Goal: Check status: Check status

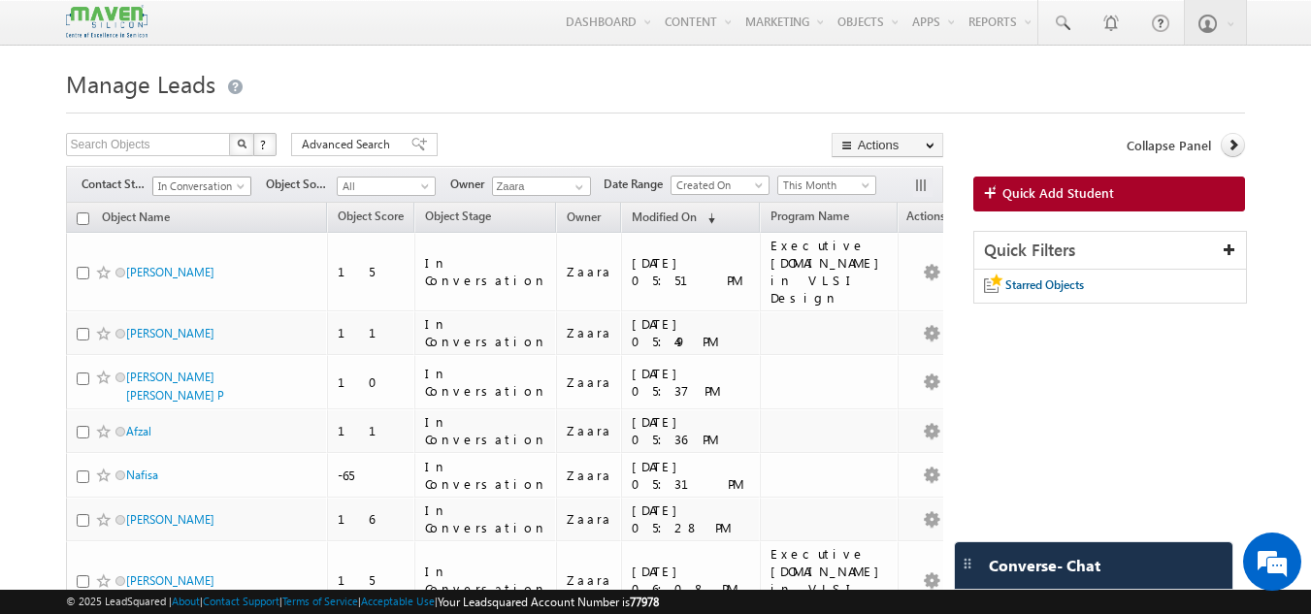
click at [192, 186] on span "In Conversation" at bounding box center [199, 186] width 92 height 17
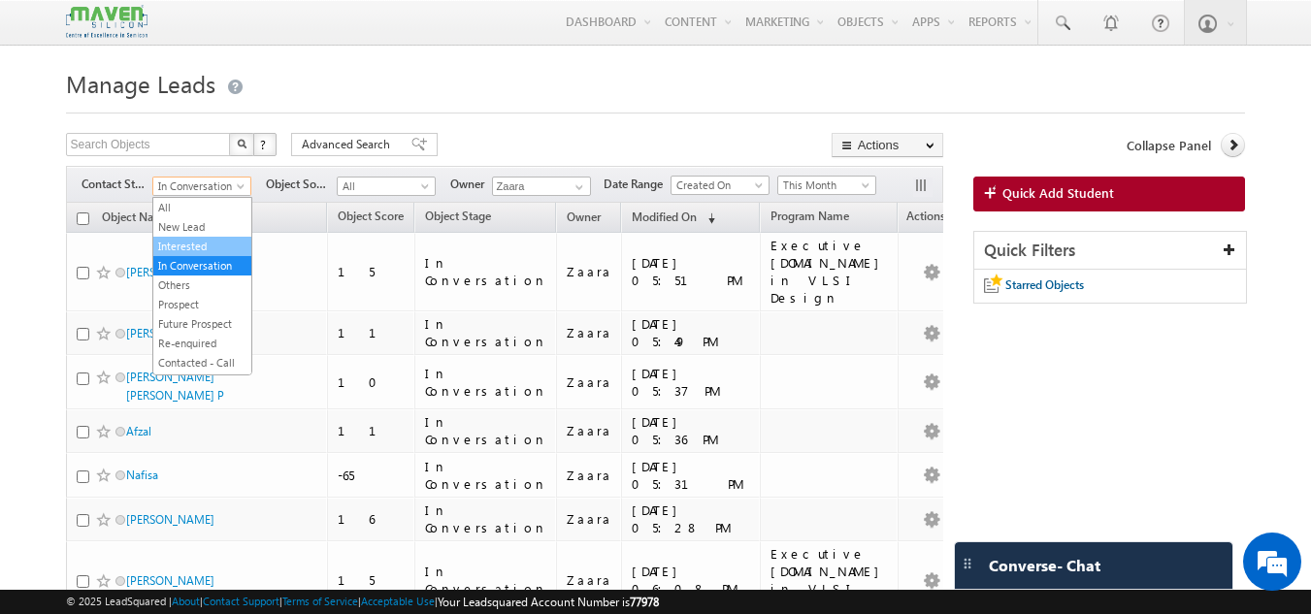
click at [183, 245] on link "Interested" at bounding box center [202, 246] width 98 height 17
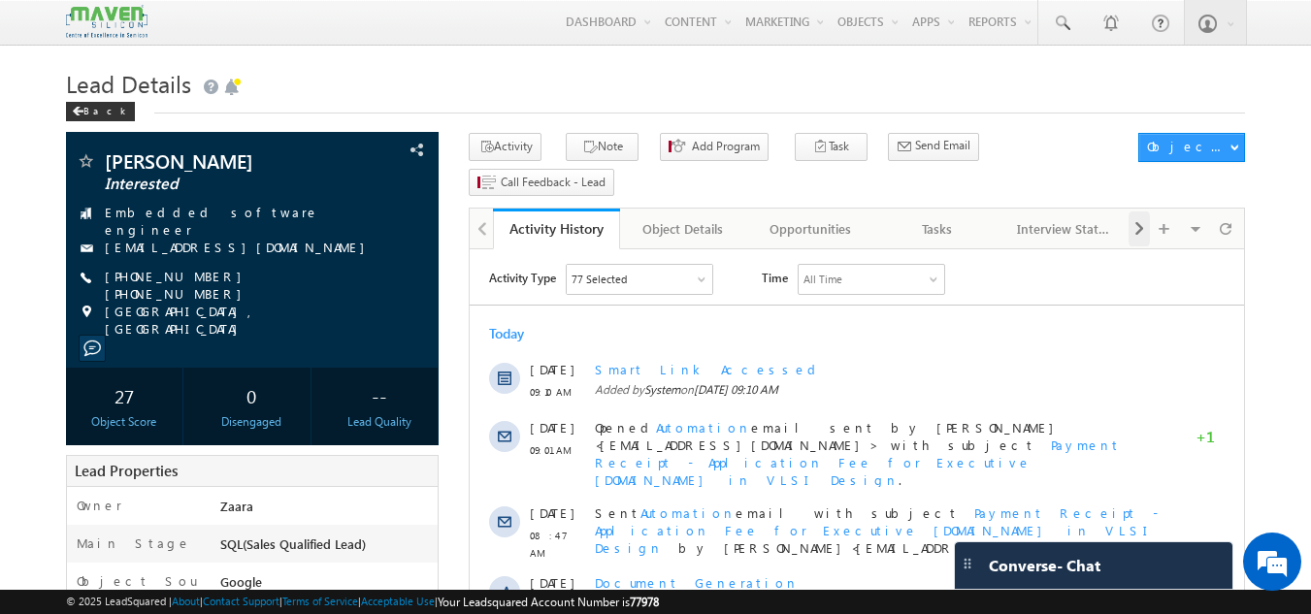
click at [1133, 212] on span at bounding box center [1139, 229] width 12 height 35
click at [1140, 212] on span at bounding box center [1139, 229] width 12 height 35
click at [1026, 217] on div "Documents" at bounding box center [1064, 228] width 94 height 23
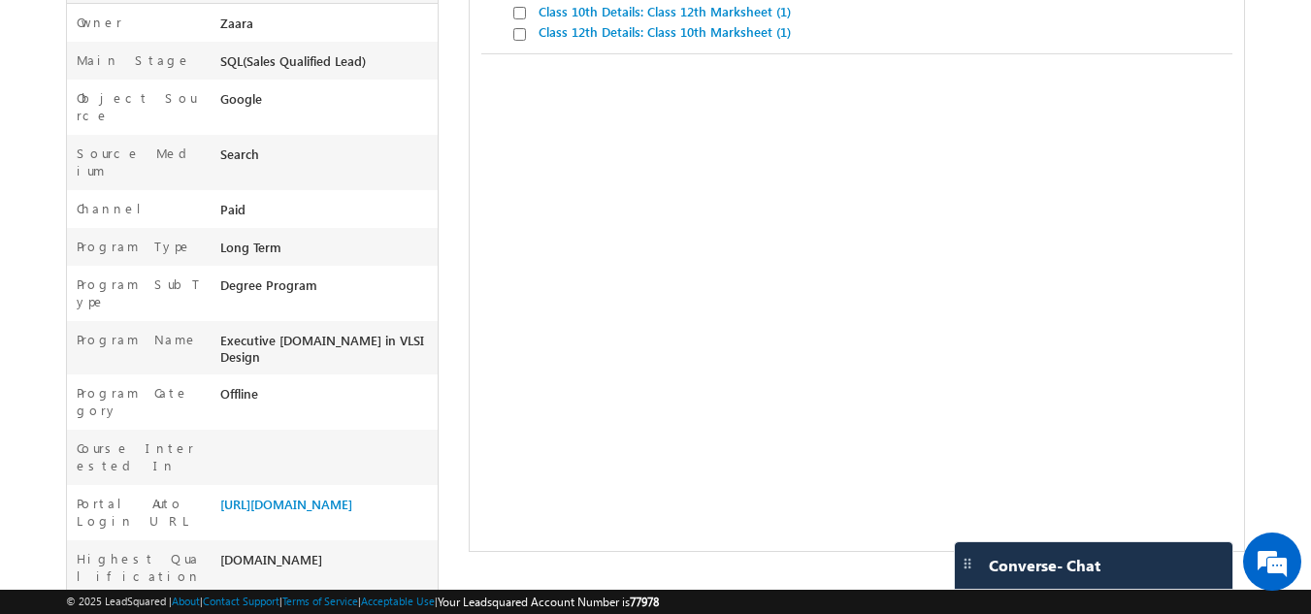
scroll to position [485, 0]
click at [290, 494] on link "[URL][DOMAIN_NAME]" at bounding box center [286, 502] width 132 height 16
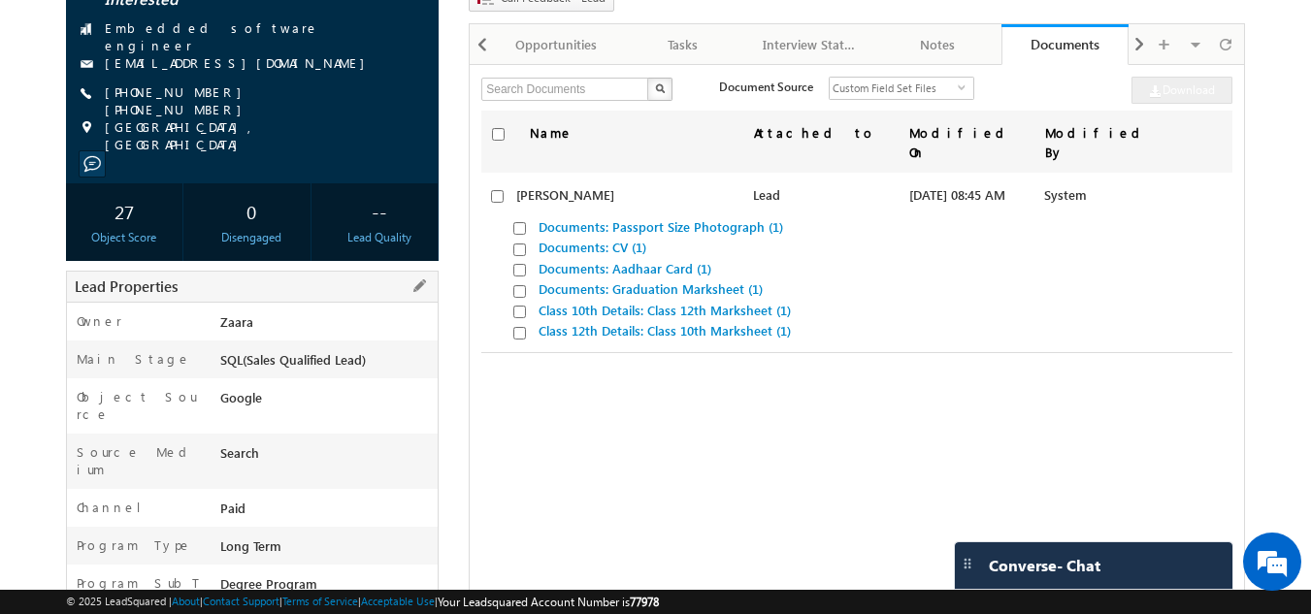
scroll to position [0, 0]
